Goal: Check status

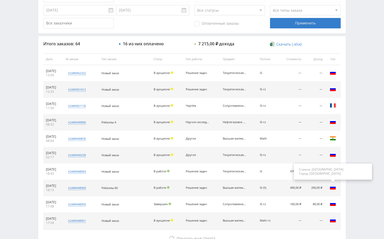
scroll to position [198, 0]
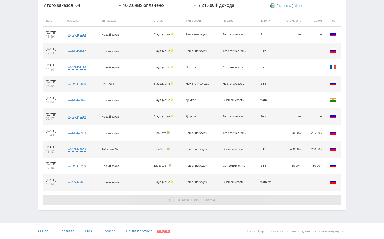
click at [287, 201] on button "Показать ещё 10 из 54" at bounding box center [191, 200] width 297 height 10
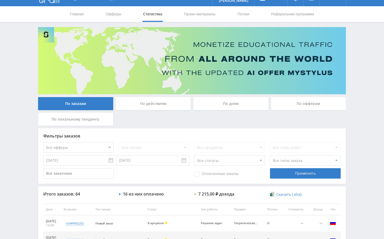
scroll to position [0, 0]
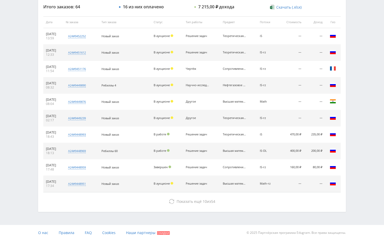
scroll to position [198, 0]
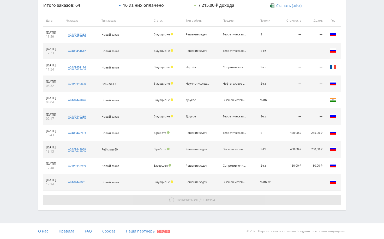
click at [232, 200] on button "Показать ещё 10 из 54" at bounding box center [191, 200] width 297 height 10
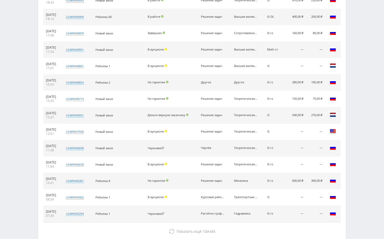
scroll to position [362, 0]
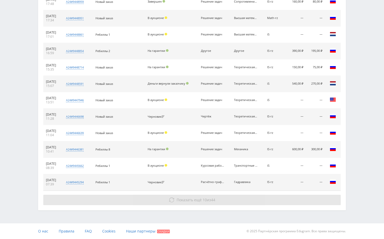
click at [223, 200] on button "Показать ещё 10 из 44" at bounding box center [191, 200] width 297 height 10
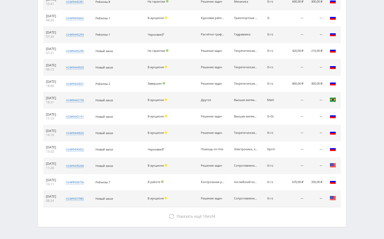
scroll to position [527, 0]
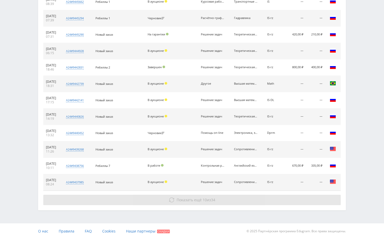
click at [238, 200] on button "Показать ещё 10 из 34" at bounding box center [191, 200] width 297 height 10
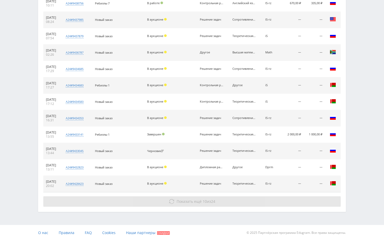
scroll to position [691, 0]
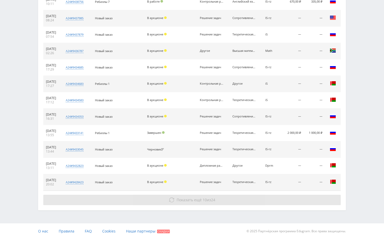
click at [251, 200] on button "Показать ещё 10 из 24" at bounding box center [191, 200] width 297 height 10
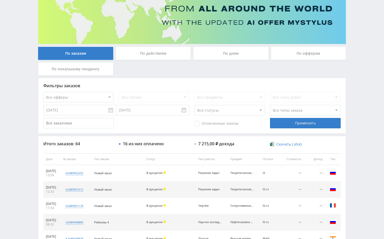
scroll to position [29, 0]
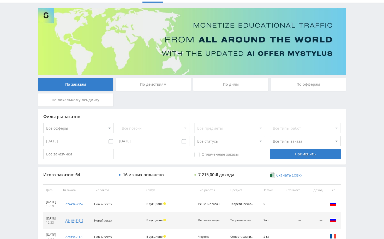
click at [232, 85] on div "По дням" at bounding box center [230, 84] width 75 height 13
click at [0, 0] on input "По дням" at bounding box center [0, 0] width 0 height 0
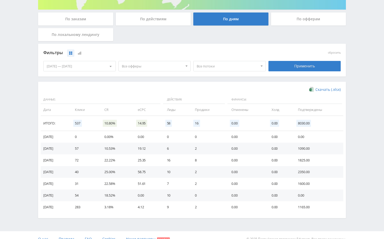
scroll to position [102, 0]
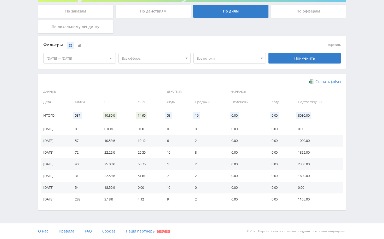
click at [350, 145] on div "Telegram-канал Инструменты База знаний Ваш менеджер: [PERSON_NAME] Alex Online …" at bounding box center [192, 68] width 384 height 341
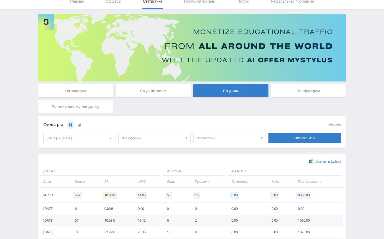
scroll to position [0, 0]
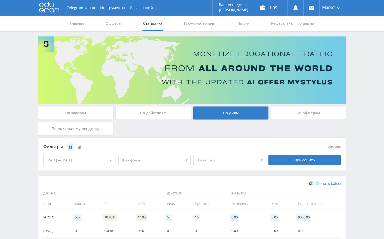
click at [90, 111] on div "По заказам" at bounding box center [75, 113] width 75 height 13
click at [0, 0] on input "По заказам" at bounding box center [0, 0] width 0 height 0
